Goal: Task Accomplishment & Management: Use online tool/utility

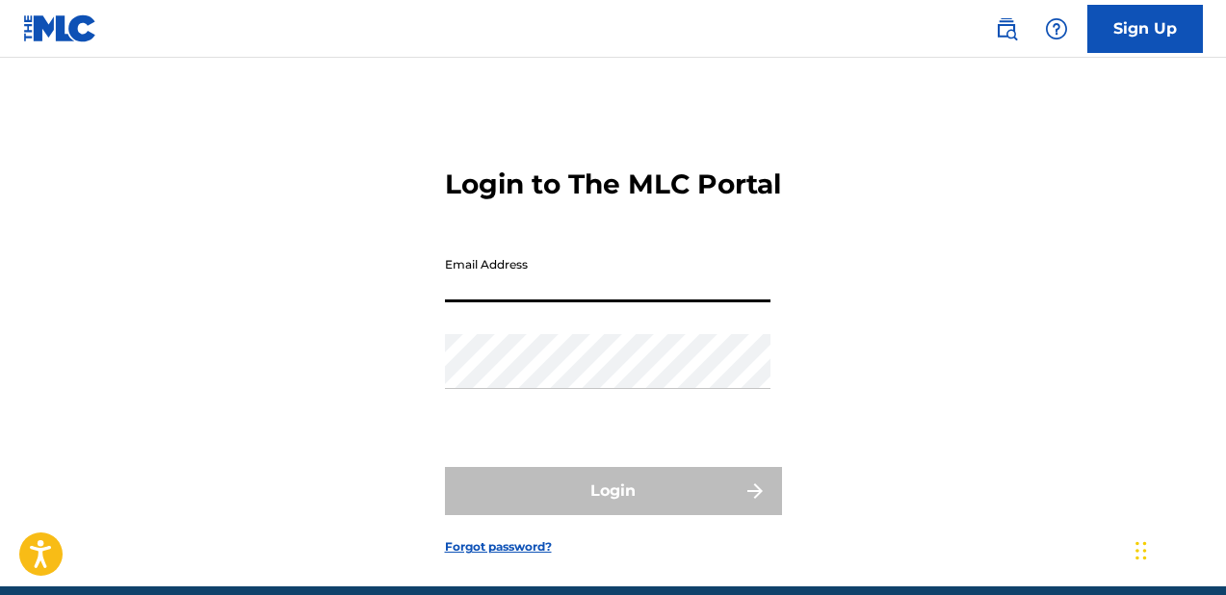
click at [570, 302] on input "Email Address" at bounding box center [608, 275] width 326 height 55
type input "[PERSON_NAME]!0988"
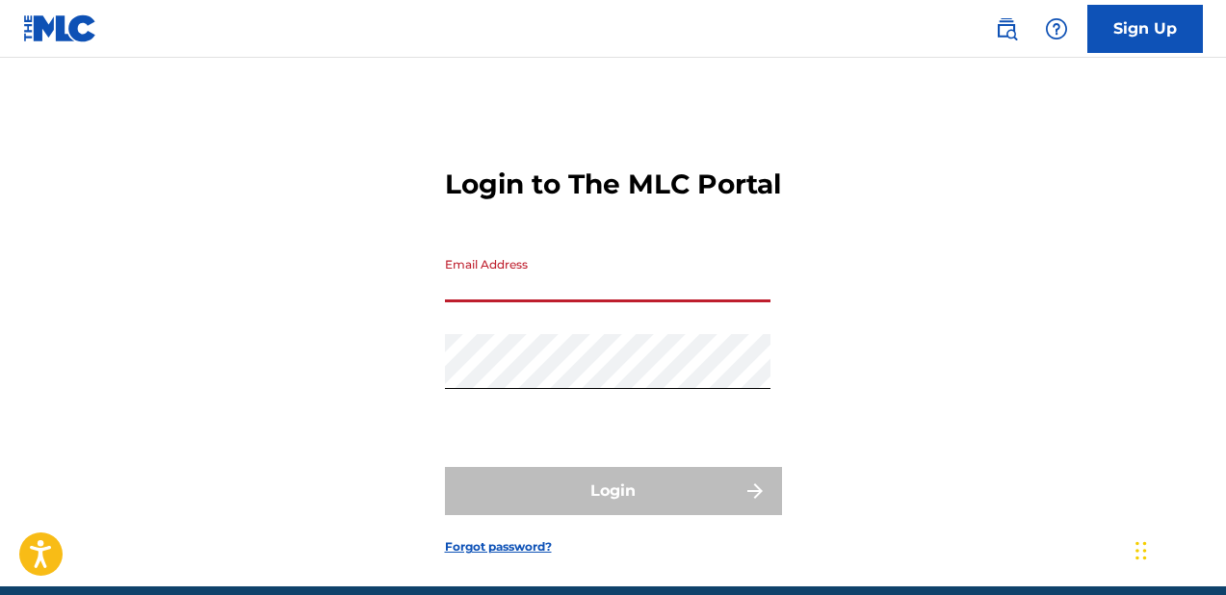
click at [480, 302] on input "Email Address" at bounding box center [608, 275] width 326 height 55
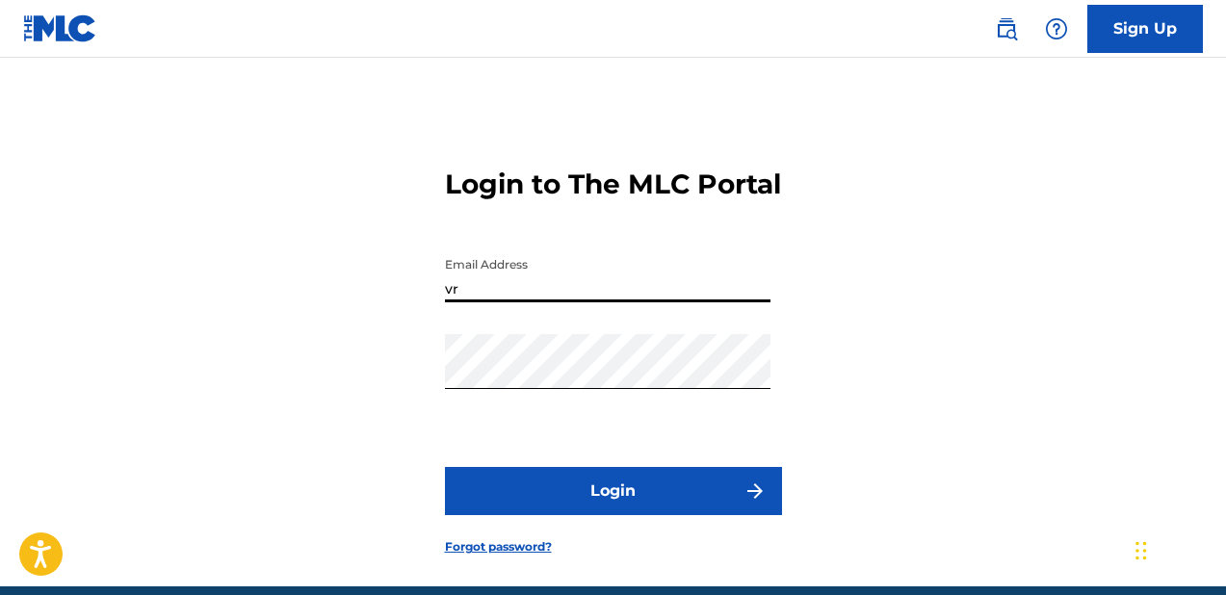
type input "v"
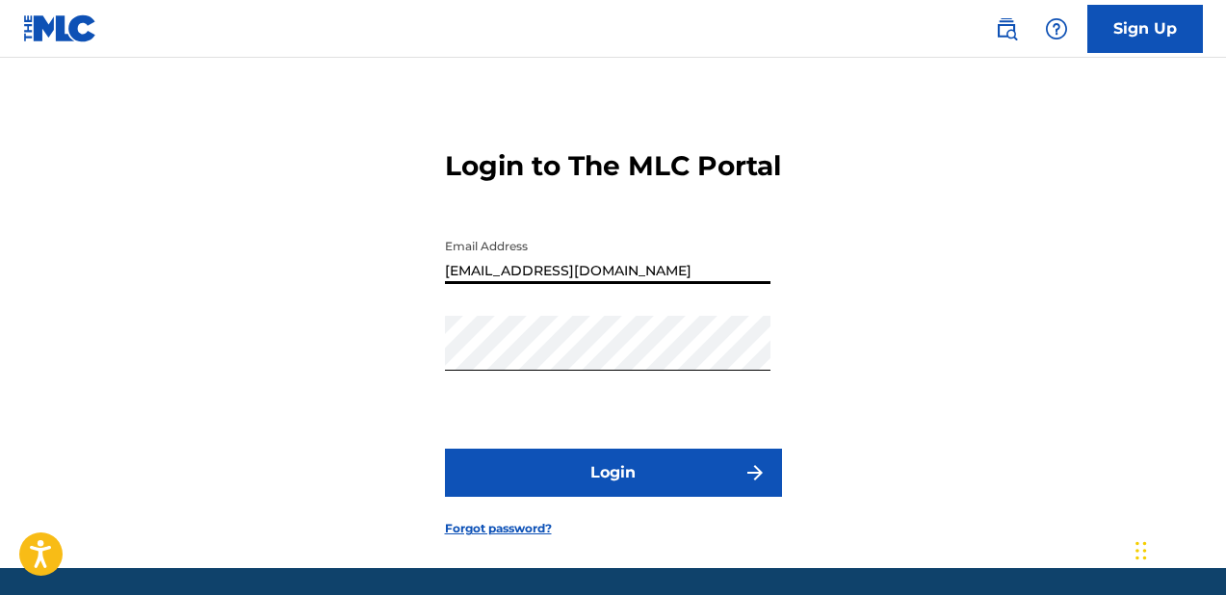
scroll to position [39, 0]
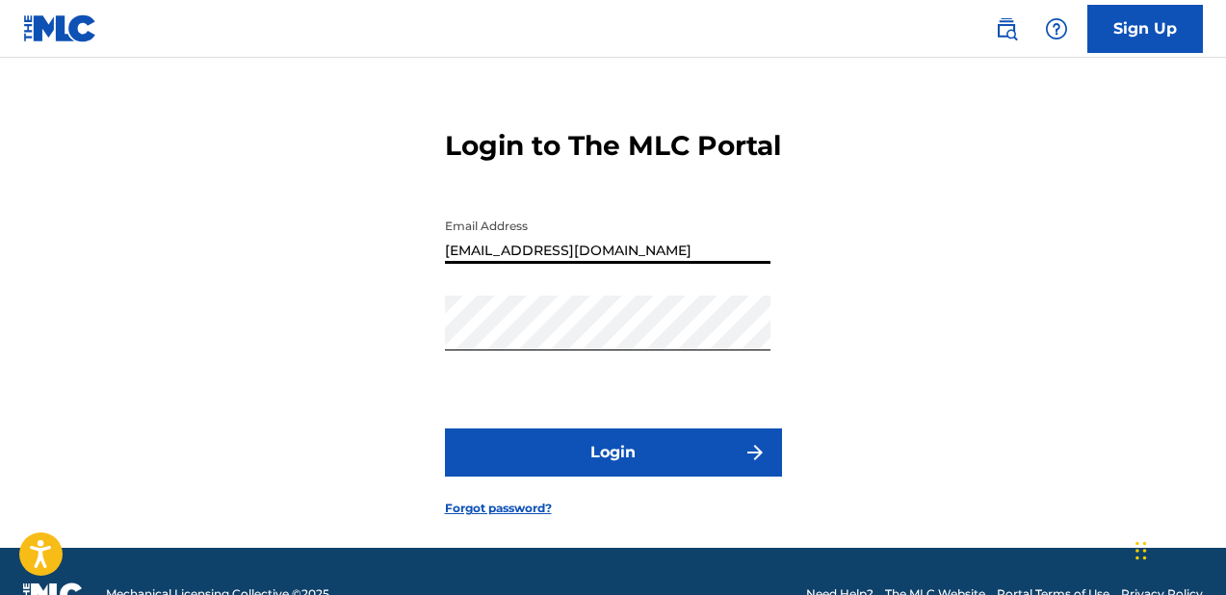
type input "[EMAIL_ADDRESS][DOMAIN_NAME]"
click at [665, 477] on button "Login" at bounding box center [613, 453] width 337 height 48
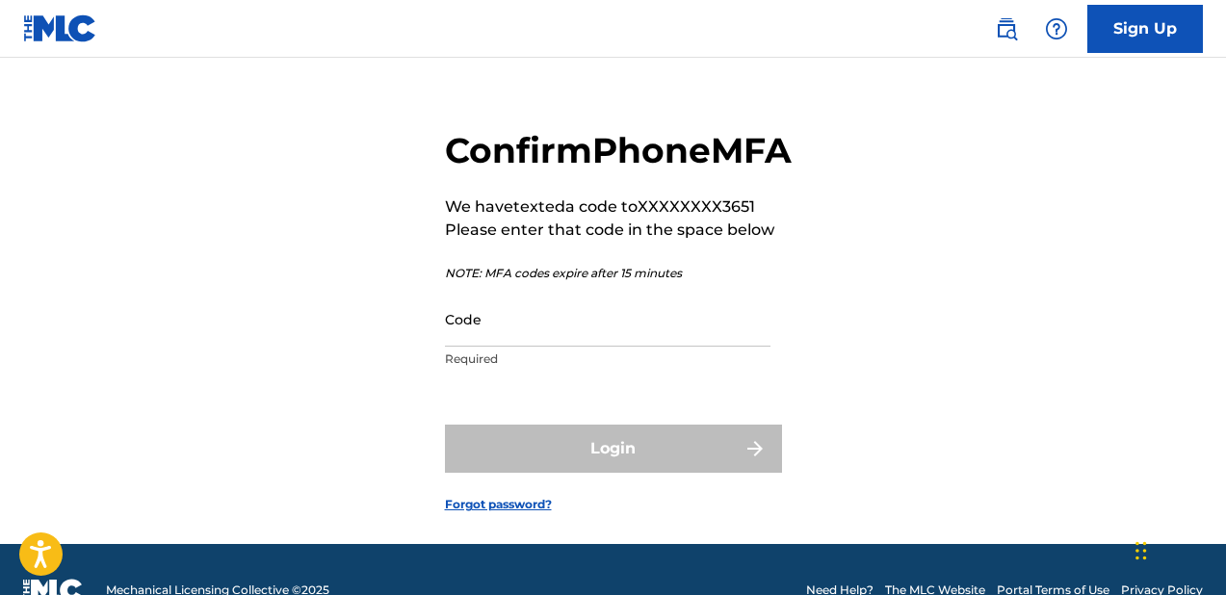
click at [865, 417] on div "Confirm Phone MFA We have texted a code to XXXXXXXX3651 Please enter that code …" at bounding box center [613, 305] width 1226 height 477
click at [1179, 129] on div "Confirm Phone MFA We have texted a code to XXXXXXXX3651 Please enter that code …" at bounding box center [613, 305] width 1226 height 477
click at [476, 347] on input "Code" at bounding box center [608, 319] width 326 height 55
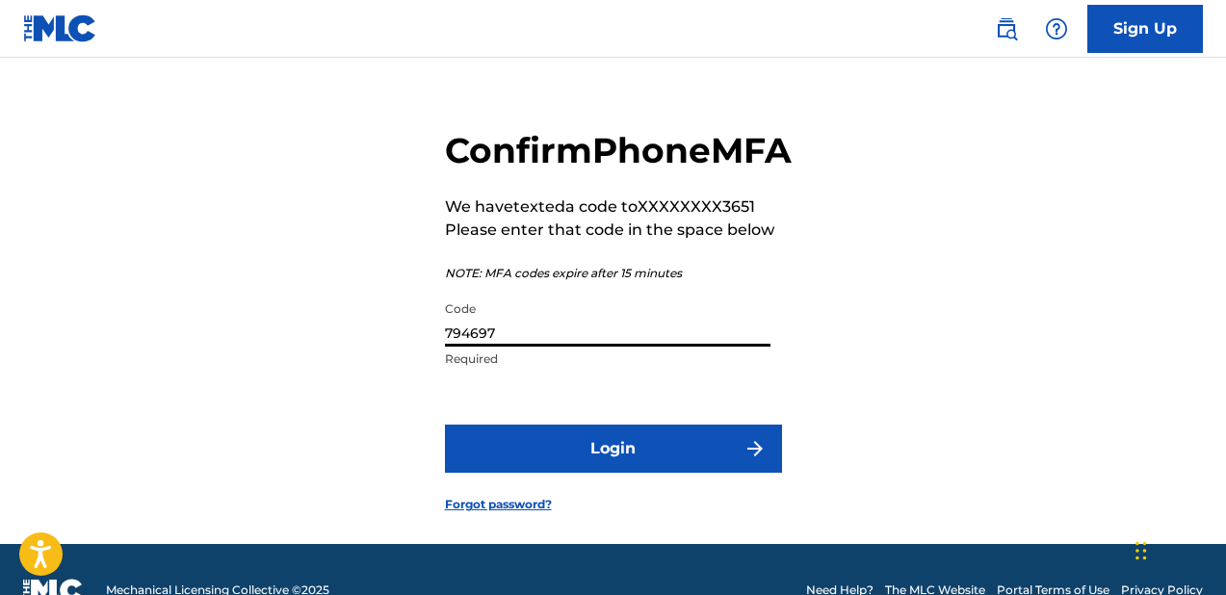
type input "794697"
click at [488, 473] on button "Login" at bounding box center [613, 449] width 337 height 48
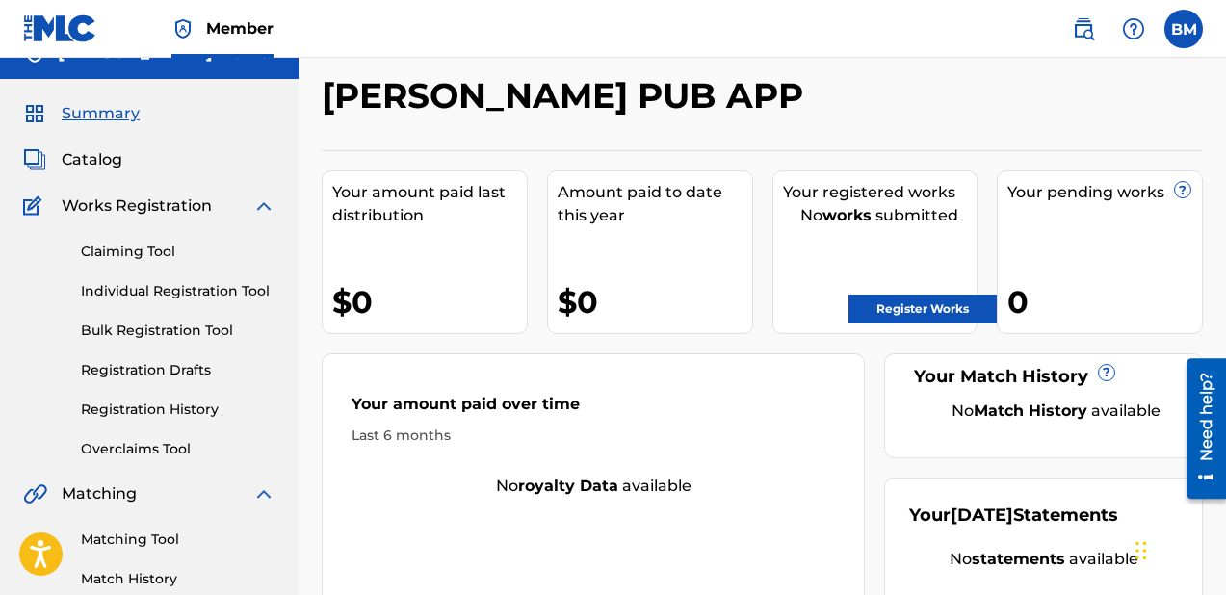
scroll to position [33, 0]
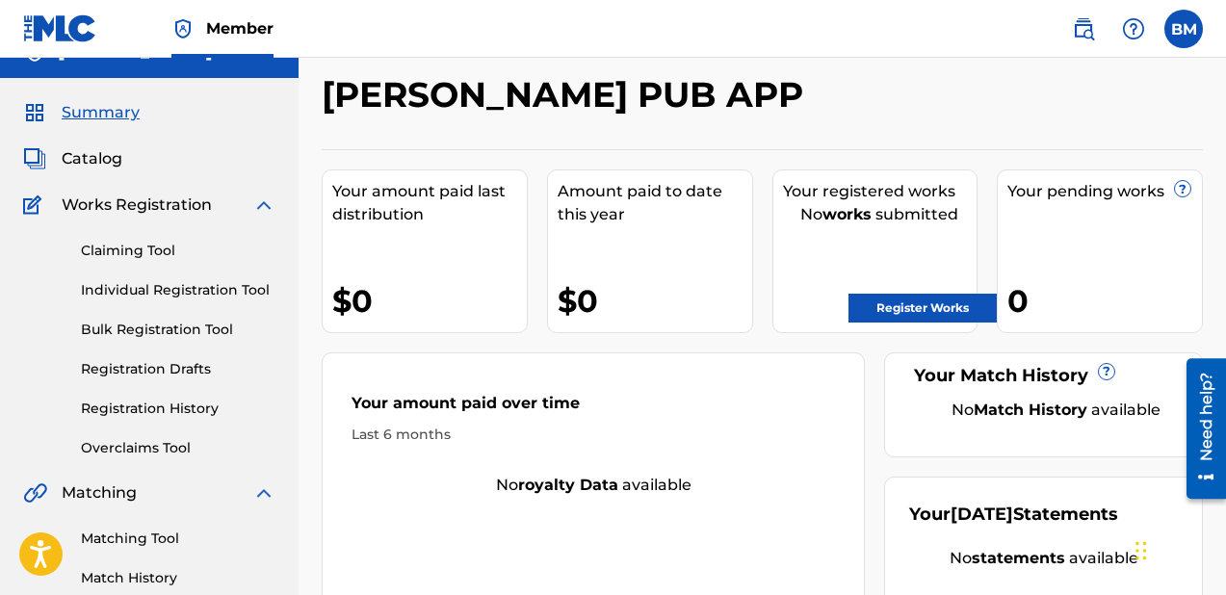
click at [174, 254] on link "Claiming Tool" at bounding box center [178, 251] width 195 height 20
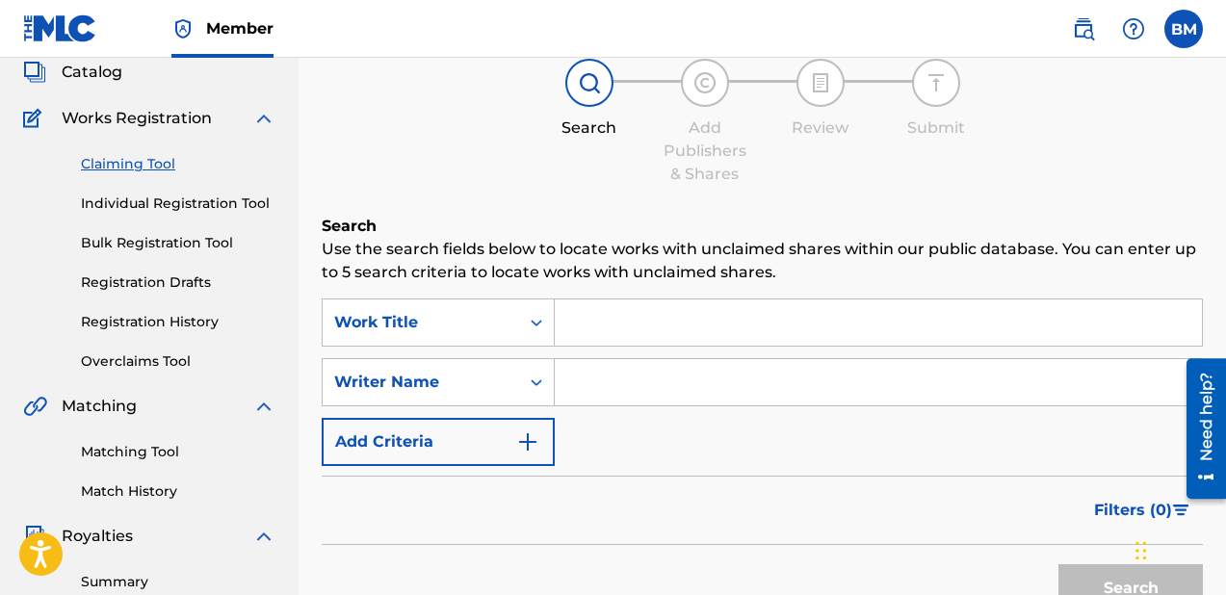
scroll to position [350, 0]
